Goal: Use online tool/utility: Use online tool/utility

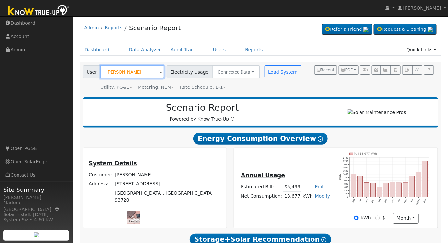
click at [131, 74] on input "[PERSON_NAME]" at bounding box center [132, 71] width 64 height 13
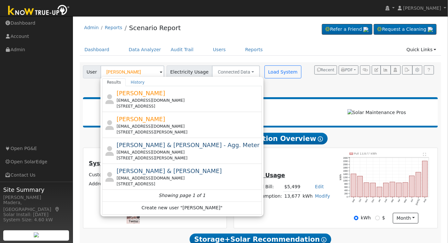
click at [178, 94] on div "[PERSON_NAME] [EMAIL_ADDRESS][DOMAIN_NAME] [STREET_ADDRESS]" at bounding box center [189, 99] width 144 height 20
type input "[PERSON_NAME]"
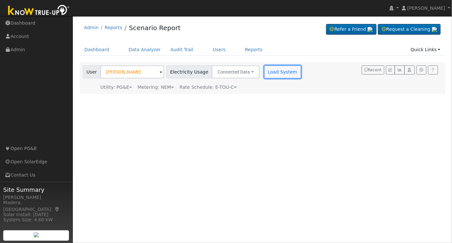
click at [265, 69] on button "Load System" at bounding box center [282, 71] width 37 height 13
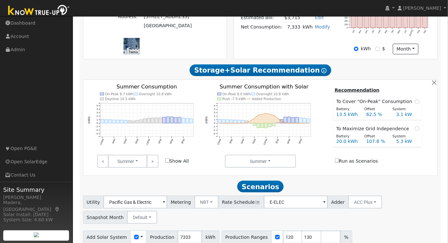
scroll to position [199, 0]
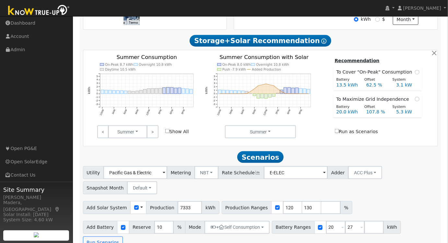
click at [153, 134] on link ">" at bounding box center [152, 131] width 11 height 13
click at [152, 137] on link ">" at bounding box center [152, 131] width 11 height 13
drag, startPoint x: 299, startPoint y: 210, endPoint x: 226, endPoint y: 227, distance: 74.5
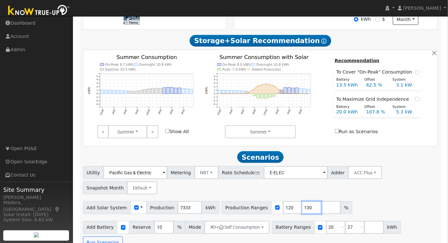
click at [226, 227] on div "Utility Pacific Gas & Electric Metering NBT NEM NBT Rate Schedule E-ELEC Adder …" at bounding box center [260, 207] width 362 height 83
drag, startPoint x: 344, startPoint y: 229, endPoint x: 333, endPoint y: 232, distance: 11.0
click at [345, 232] on input "27" at bounding box center [354, 227] width 19 height 13
type input "13.5"
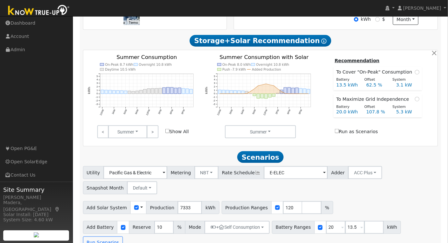
type input "20"
click at [330, 201] on div "Utility Pacific Gas & Electric Metering NBT NEM NBT Rate Schedule E-ELEC Adder …" at bounding box center [260, 207] width 362 height 83
click at [257, 228] on button "+ Self Consumption" at bounding box center [236, 227] width 65 height 13
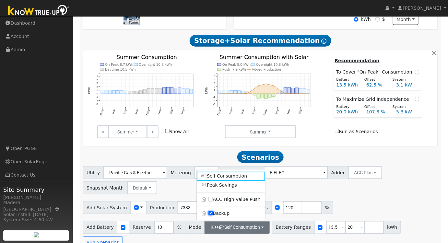
click at [212, 216] on input "Backup" at bounding box center [210, 213] width 5 height 5
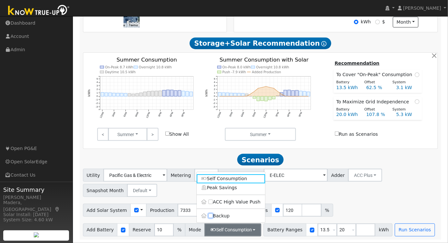
click at [209, 215] on input "Backup" at bounding box center [210, 216] width 5 height 5
checkbox input "true"
type input "20"
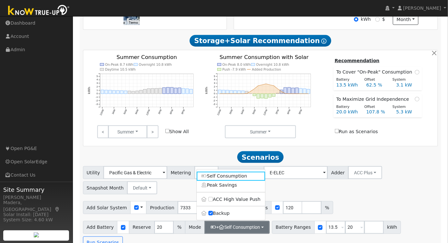
drag, startPoint x: 357, startPoint y: 203, endPoint x: 356, endPoint y: 208, distance: 5.4
click at [358, 203] on div "Add Solar System Use CSV Data Production 7333 kWh Production Ranges 120 %" at bounding box center [260, 206] width 357 height 15
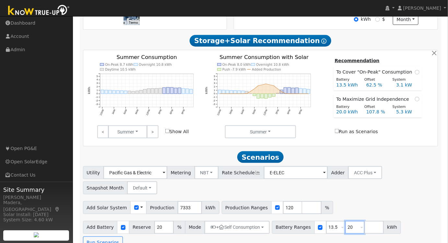
drag, startPoint x: 343, startPoint y: 231, endPoint x: 309, endPoint y: 228, distance: 33.8
click at [309, 228] on div "Battery Ranges 13.5 Overrides Reserve % Mode None None Self Consumption Peak Sa…" at bounding box center [336, 227] width 129 height 13
type input "15"
click at [395, 174] on div "Utility Pacific Gas & Electric Metering NBT NEM NBT Rate Schedule E-ELEC Adder …" at bounding box center [260, 179] width 357 height 30
click at [123, 236] on button "Run Scenarios" at bounding box center [103, 242] width 40 height 13
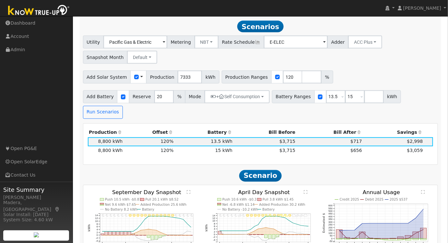
scroll to position [332, 0]
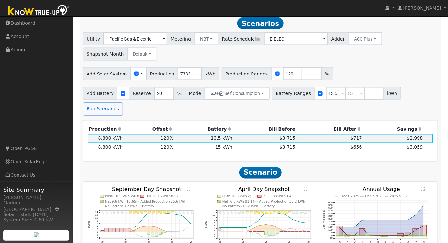
click at [424, 187] on text "" at bounding box center [423, 189] width 4 height 4
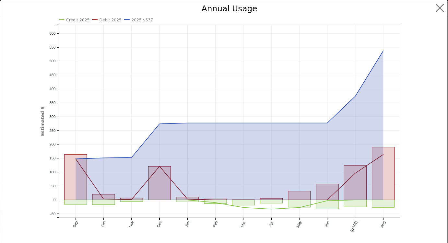
scroll to position [333, 0]
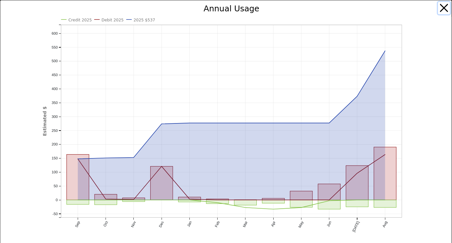
drag, startPoint x: 437, startPoint y: 5, endPoint x: 435, endPoint y: 32, distance: 27.0
click at [438, 5] on button "button" at bounding box center [444, 8] width 12 height 12
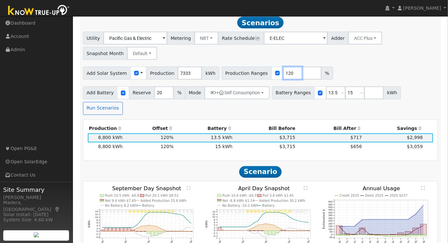
drag, startPoint x: 280, startPoint y: 76, endPoint x: 237, endPoint y: 73, distance: 42.5
click at [237, 73] on div "Production Ranges 120 %" at bounding box center [277, 73] width 111 height 13
type input "134"
click at [373, 74] on div "Add Solar System Use CSV Data Production 7333 kWh Production Ranges 134 %" at bounding box center [260, 71] width 357 height 15
click at [302, 73] on input "number" at bounding box center [311, 73] width 19 height 13
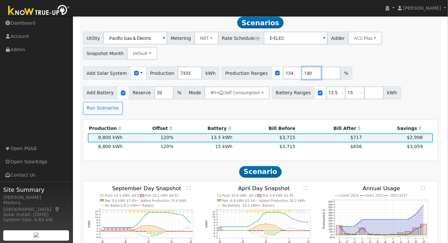
type input "140"
click at [379, 70] on div "Add Solar System Use CSV Data Production 7333 kWh Production Ranges 134 140 %" at bounding box center [260, 71] width 357 height 15
click at [123, 102] on button "Run Scenarios" at bounding box center [103, 108] width 40 height 13
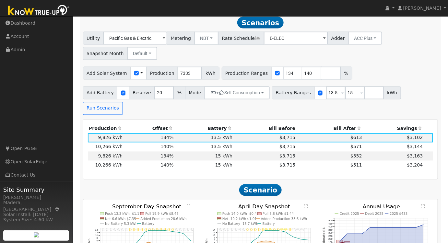
scroll to position [332, 0]
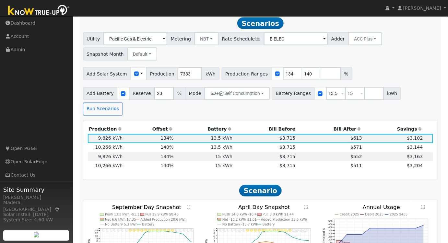
click at [342, 125] on th "Bill After" at bounding box center [329, 129] width 67 height 9
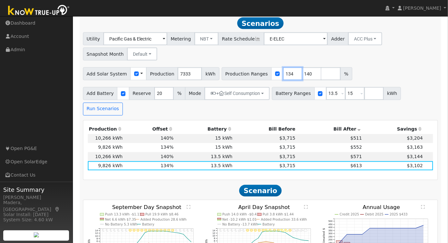
drag, startPoint x: 279, startPoint y: 75, endPoint x: 262, endPoint y: 75, distance: 17.2
click at [262, 75] on div "Production Ranges 134 140 %" at bounding box center [287, 73] width 131 height 13
type input "140"
click at [346, 70] on div "Add Solar System Use CSV Data Production 7333 kWh Production Ranges 140 %" at bounding box center [260, 72] width 357 height 15
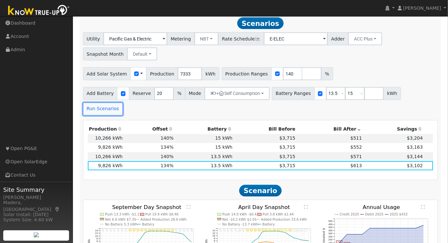
click at [123, 103] on button "Run Scenarios" at bounding box center [103, 109] width 40 height 13
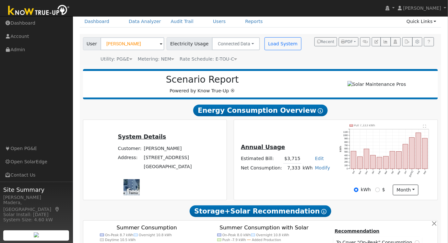
scroll to position [0, 0]
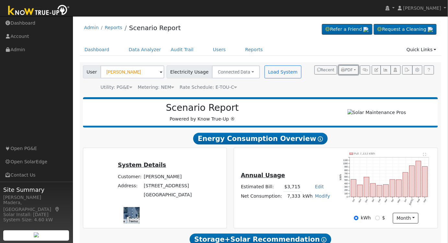
click at [353, 68] on span "PDF" at bounding box center [347, 70] width 12 height 5
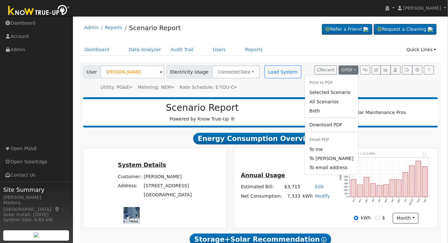
drag, startPoint x: 343, startPoint y: 93, endPoint x: 176, endPoint y: 107, distance: 167.1
click at [342, 93] on link "Selected Scenario" at bounding box center [331, 92] width 53 height 9
